Goal: Find specific page/section: Find specific page/section

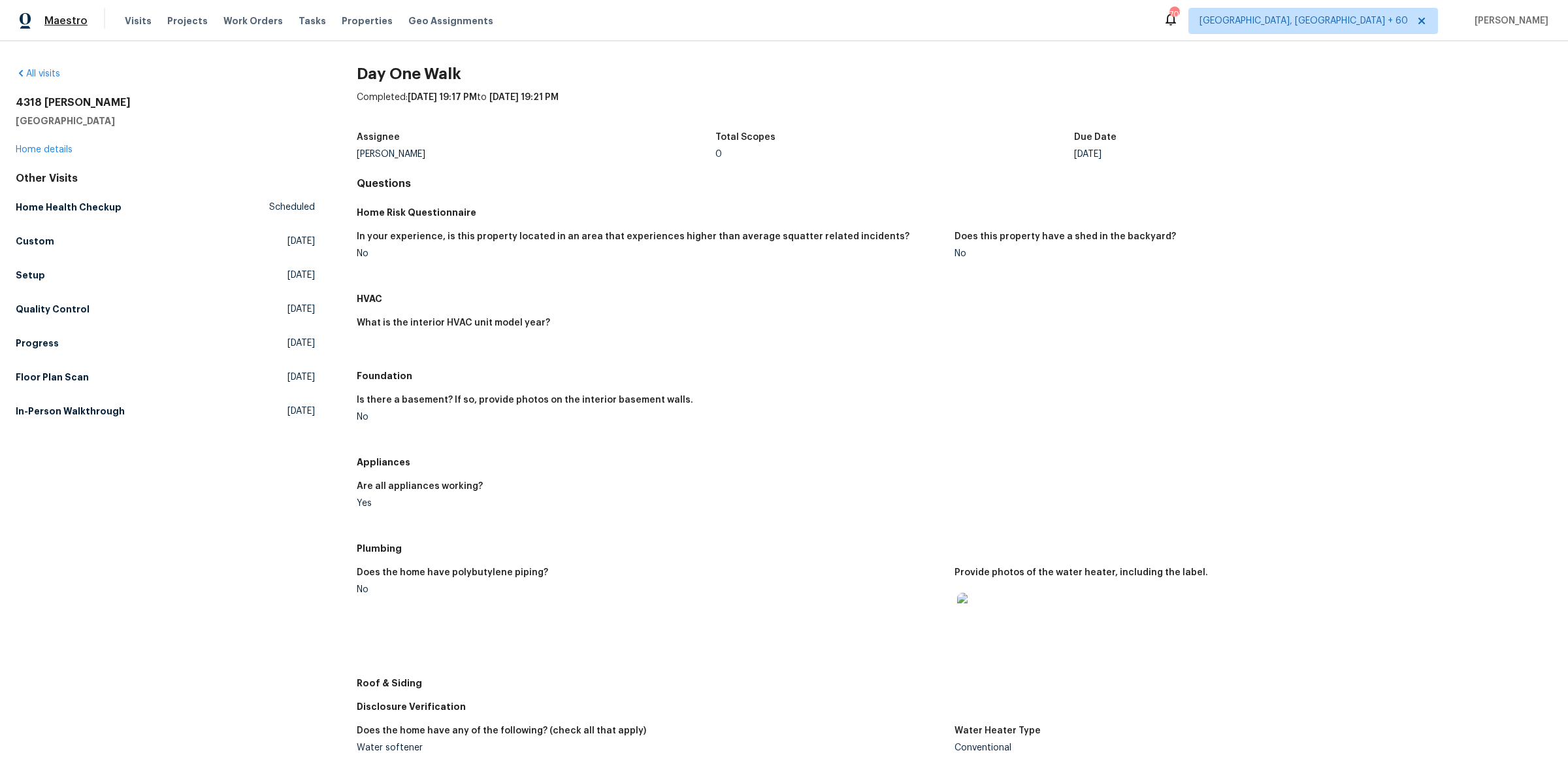
click at [61, 20] on span "Maestro" at bounding box center [65, 20] width 43 height 13
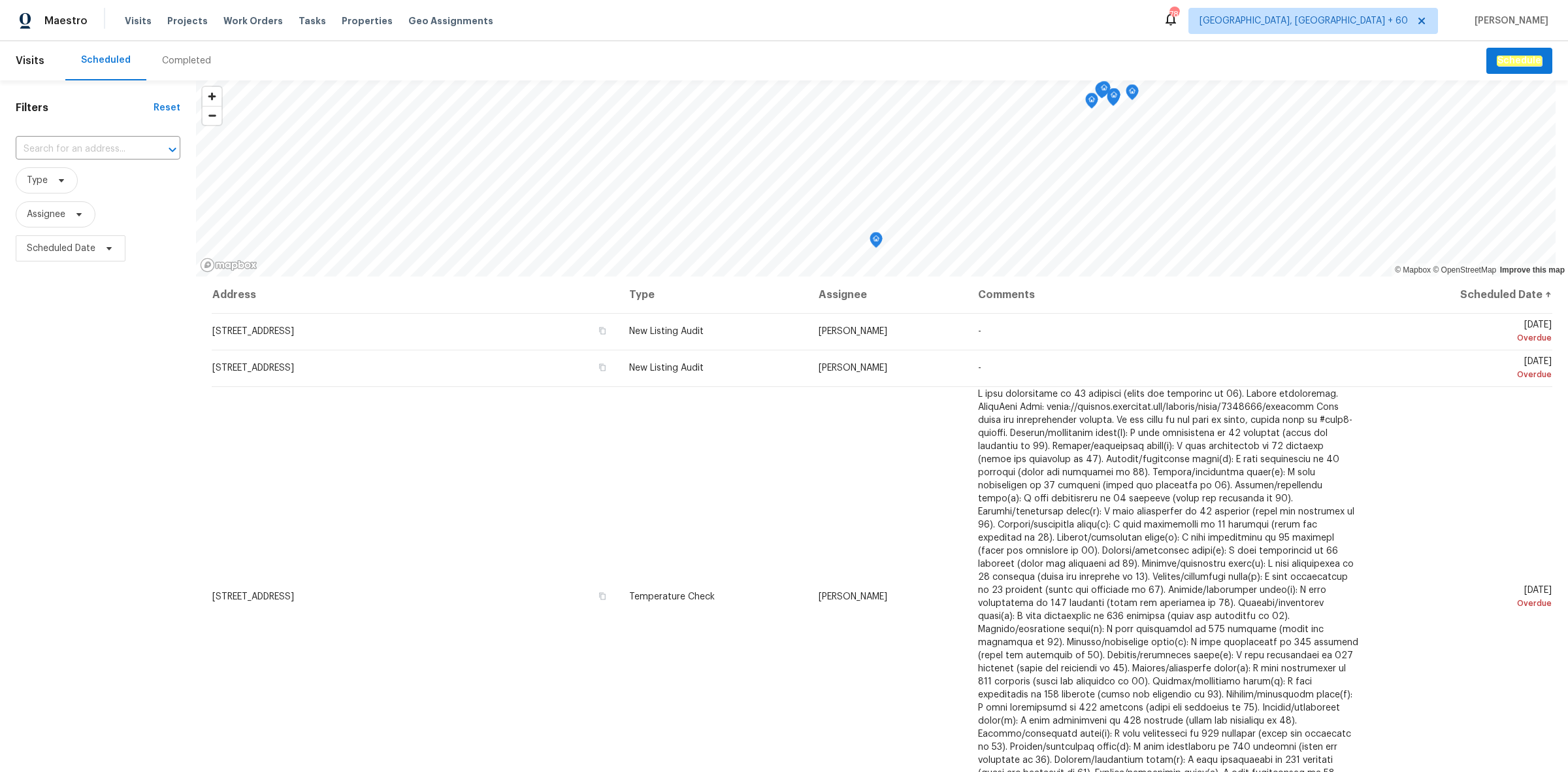
click at [187, 65] on div "Completed" at bounding box center [187, 61] width 49 height 13
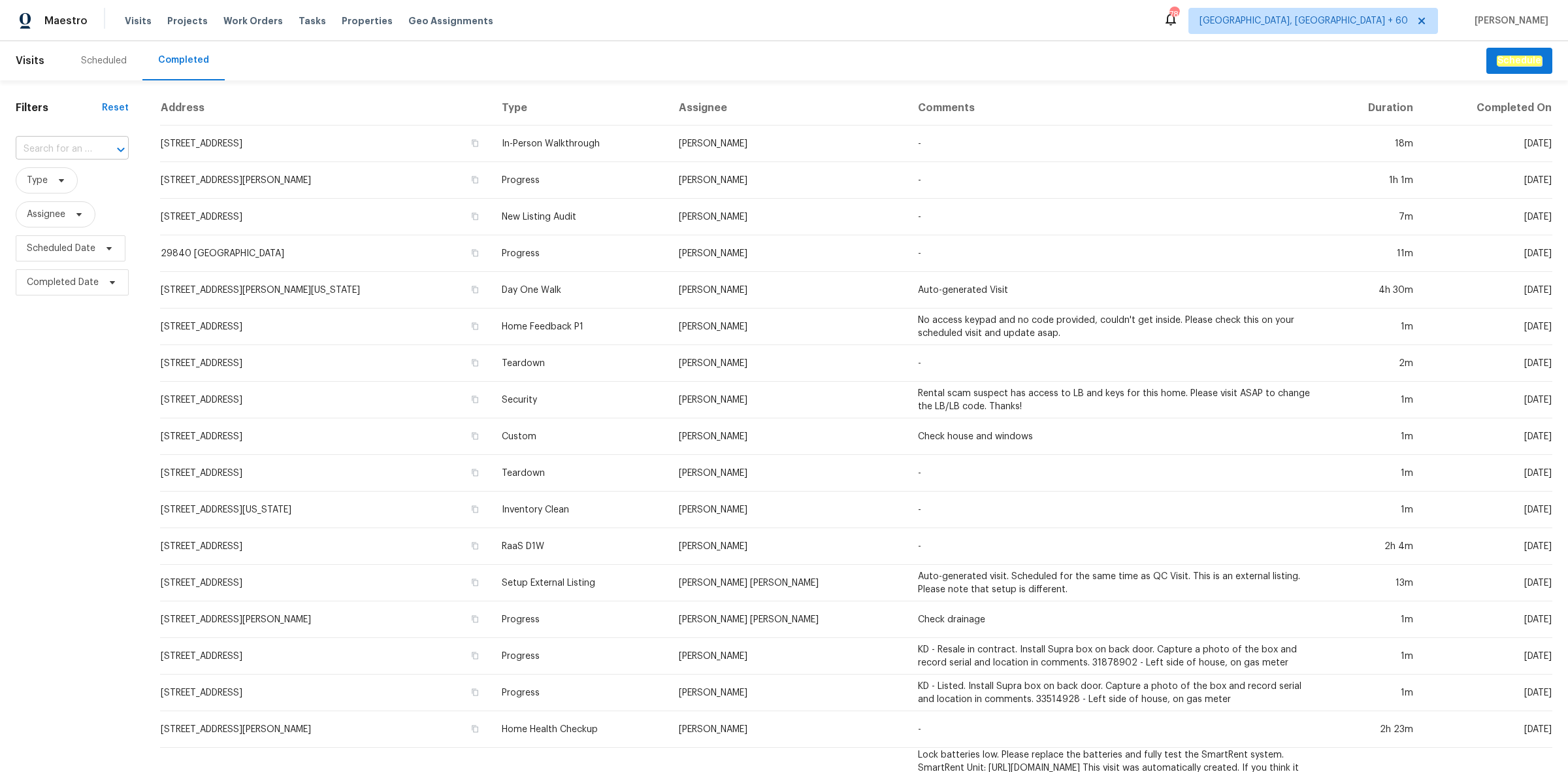
click at [96, 147] on div at bounding box center [111, 149] width 34 height 18
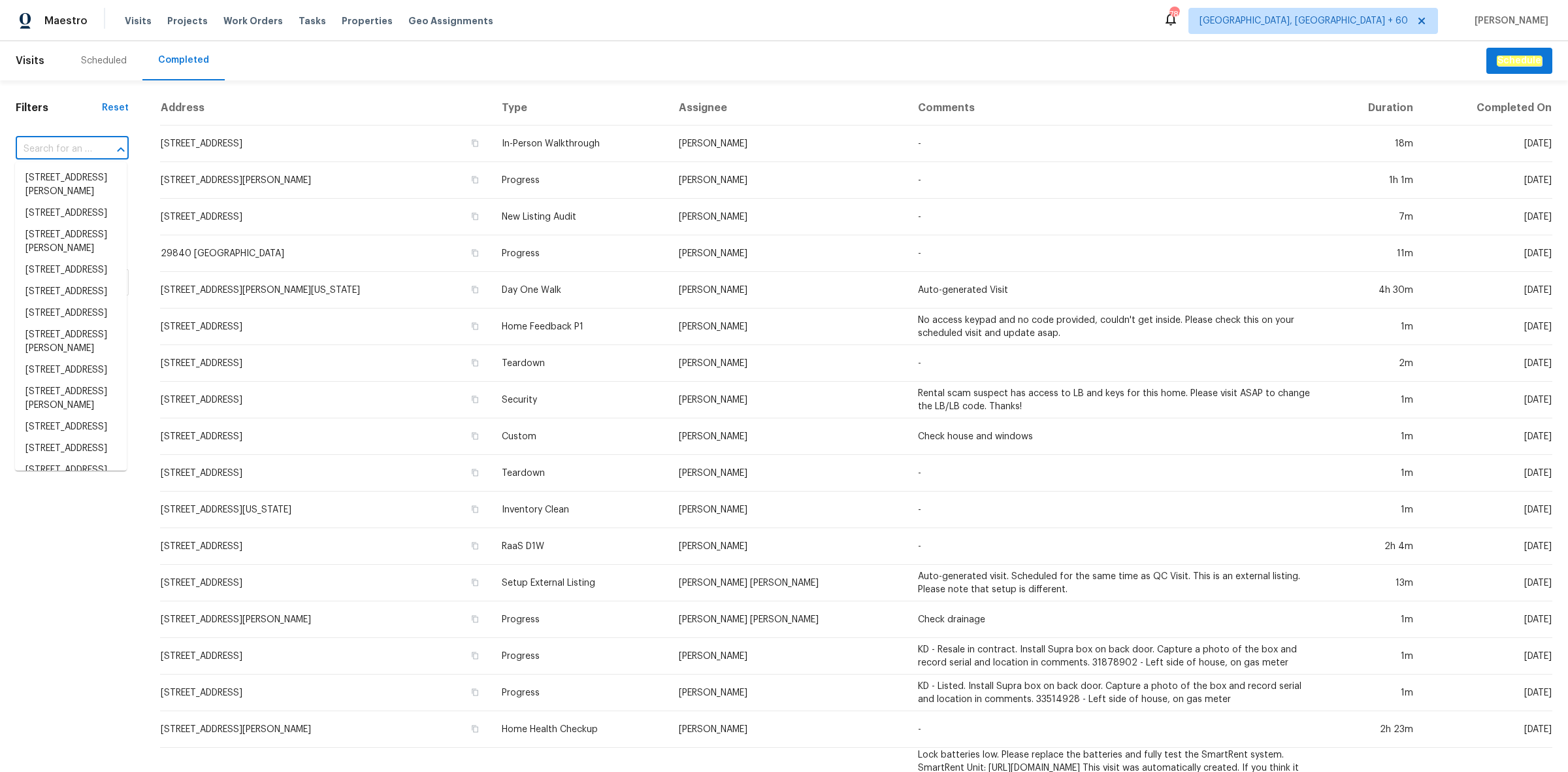
paste input "11300 N Pennsylvania Ave Apt 140, Oklahoma City, OK 73120"
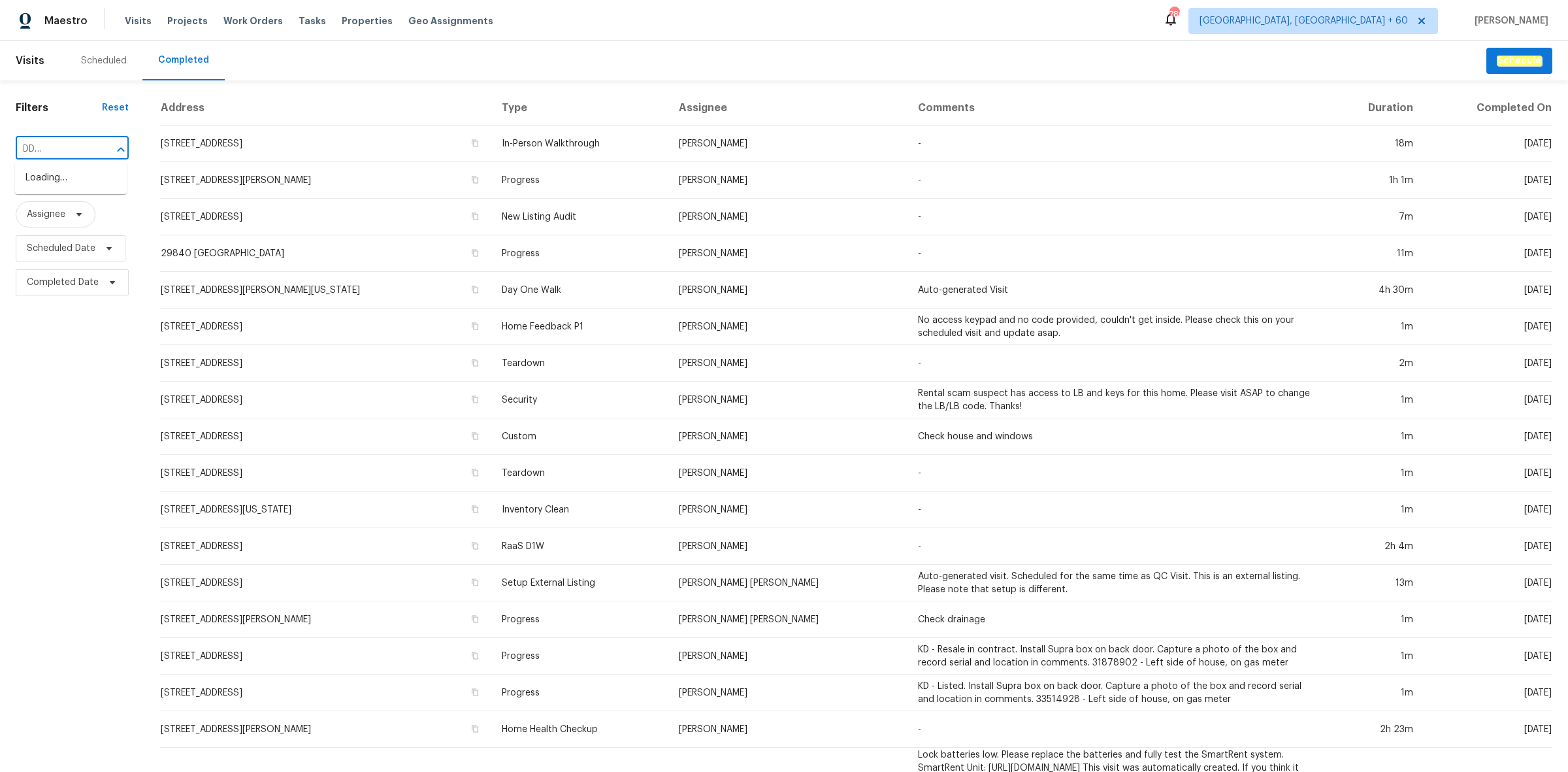
scroll to position [0, 43]
type input "11300 N Pennsylvania Ave"
click at [102, 207] on li "11300 N Pennsylvania Ave Apt 140, Oklahoma City, OK 73120" at bounding box center [71, 191] width 112 height 49
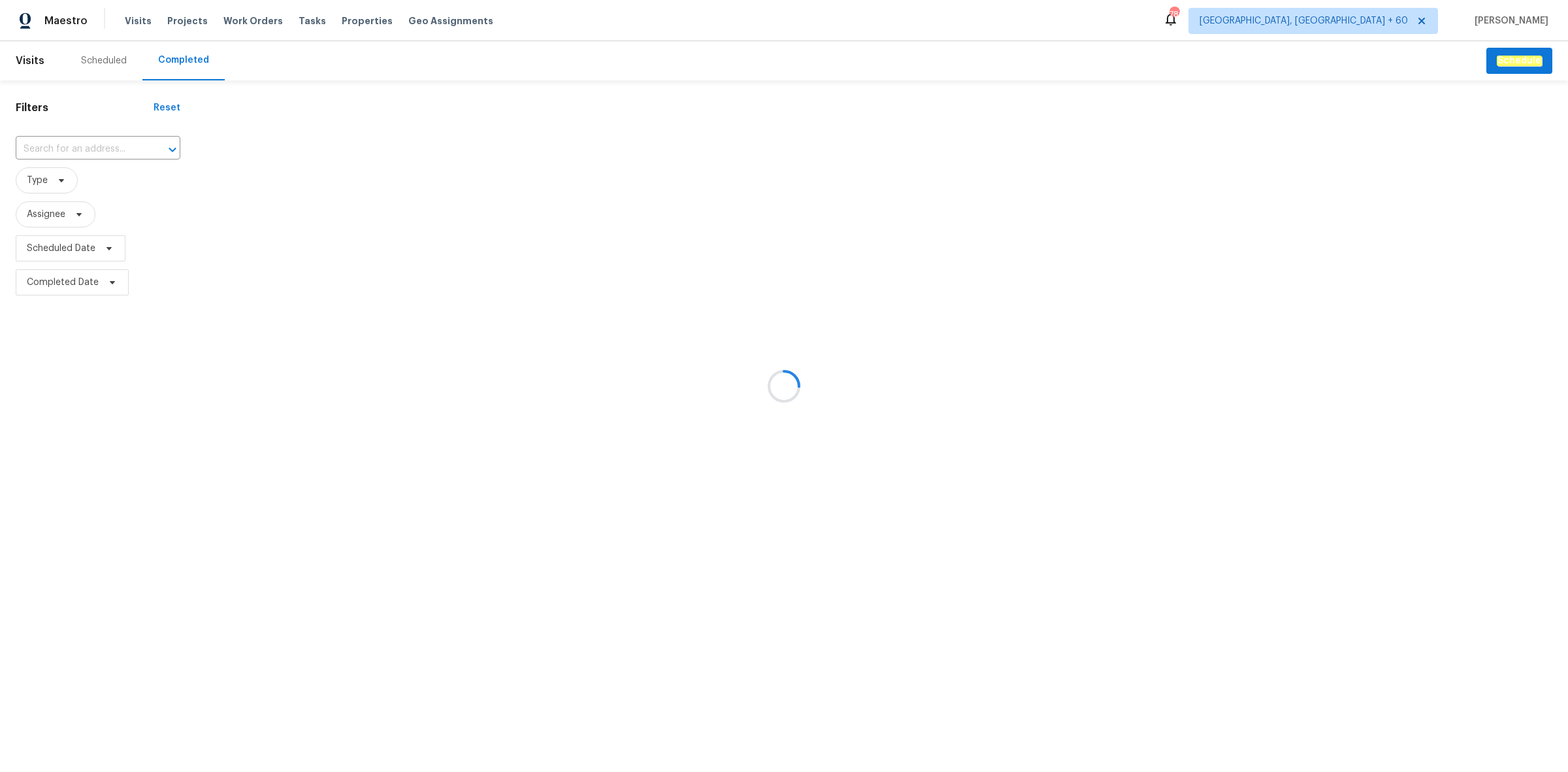
type input "11300 N Pennsylvania Ave Apt 140, Oklahoma City, OK 73120"
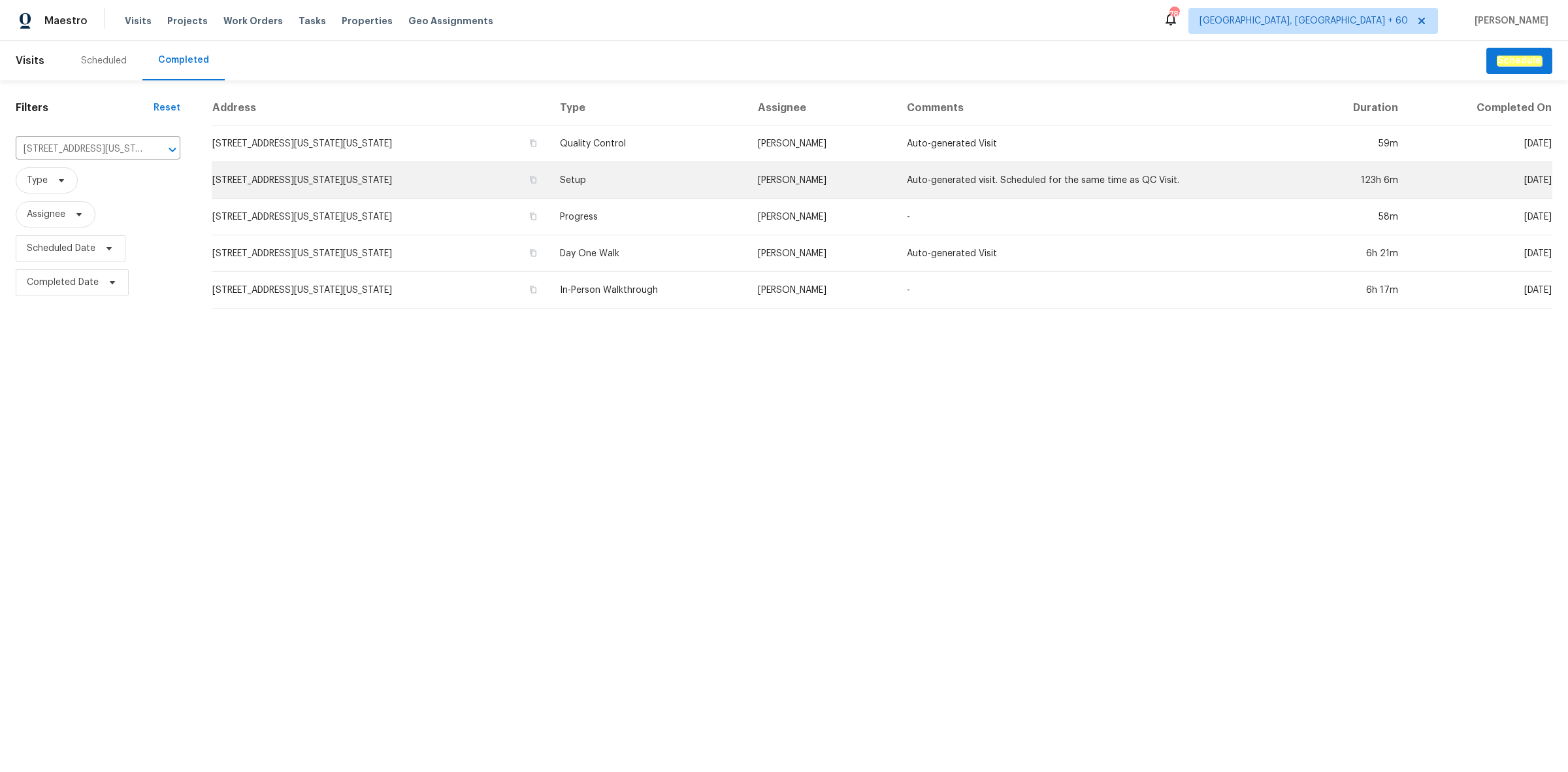
click at [550, 184] on td "11300 N Pennsylvania Ave Apt 140, Oklahoma City, OK 73120" at bounding box center [380, 180] width 338 height 36
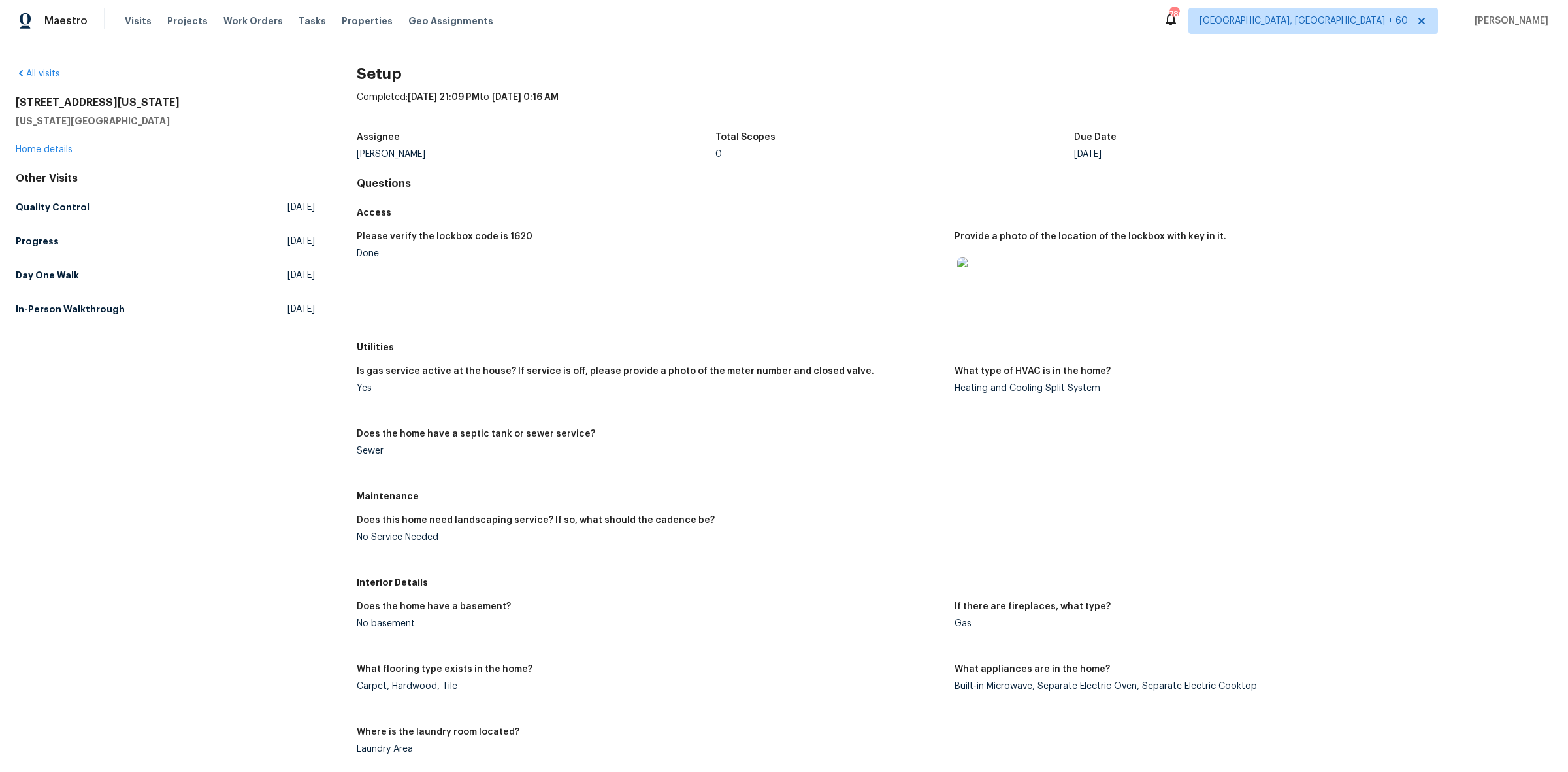
drag, startPoint x: 795, startPoint y: 262, endPoint x: 814, endPoint y: 328, distance: 68.7
click at [814, 328] on div "Please verify the lockbox code is 1620 Done Provide a photo of the location of …" at bounding box center [955, 280] width 1195 height 111
click at [788, 298] on figure "Please verify the lockbox code is 1620 Done" at bounding box center [655, 280] width 598 height 95
